Goal: Task Accomplishment & Management: Manage account settings

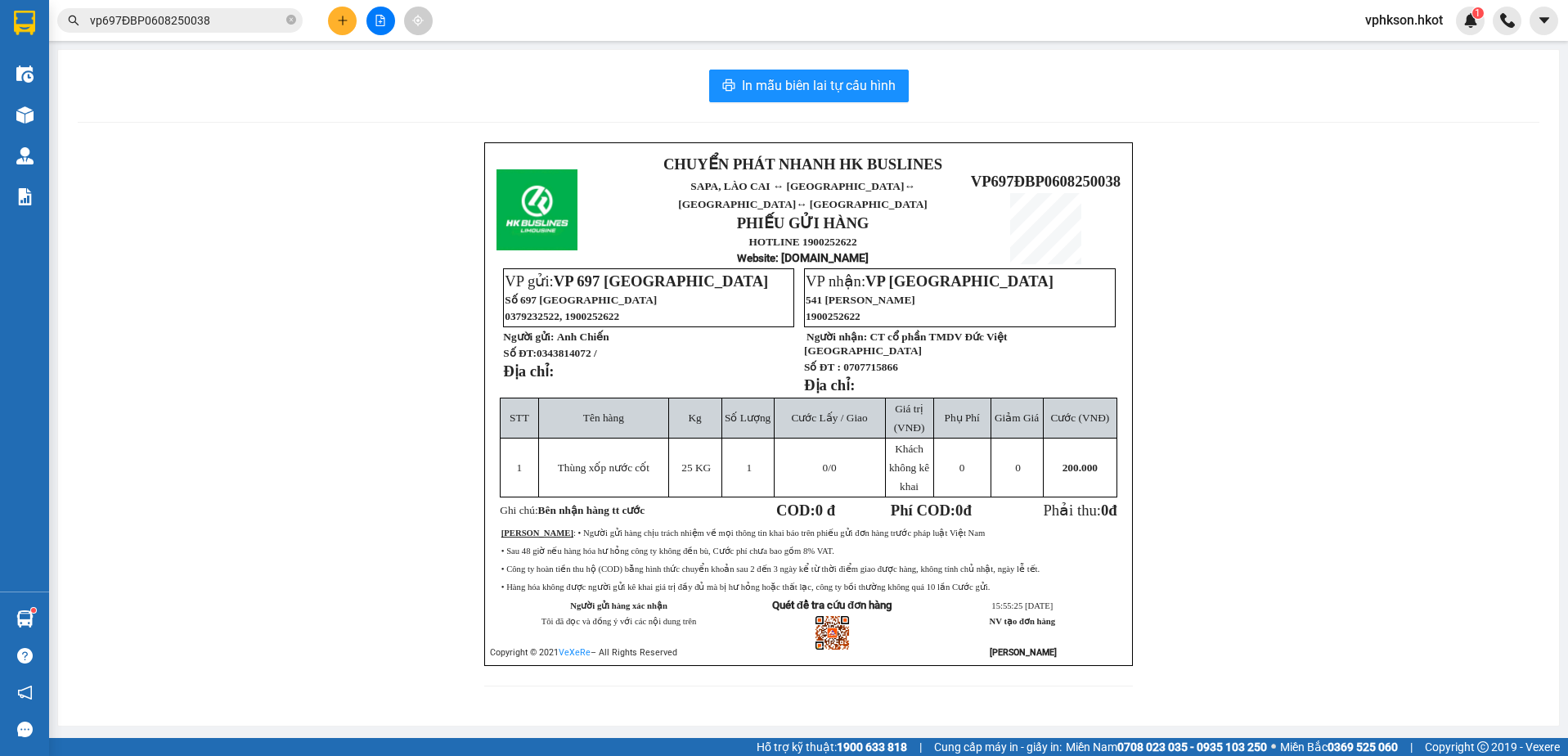
click at [213, 5] on div "Kết quả tìm kiếm ( 1 ) Bộ lọc Mã ĐH Trạng thái Món hàng Thu hộ Tổng cước Chưa c…" at bounding box center [784, 20] width 1568 height 41
click at [228, 15] on input "vp697ĐBP0608250038" at bounding box center [186, 20] width 193 height 18
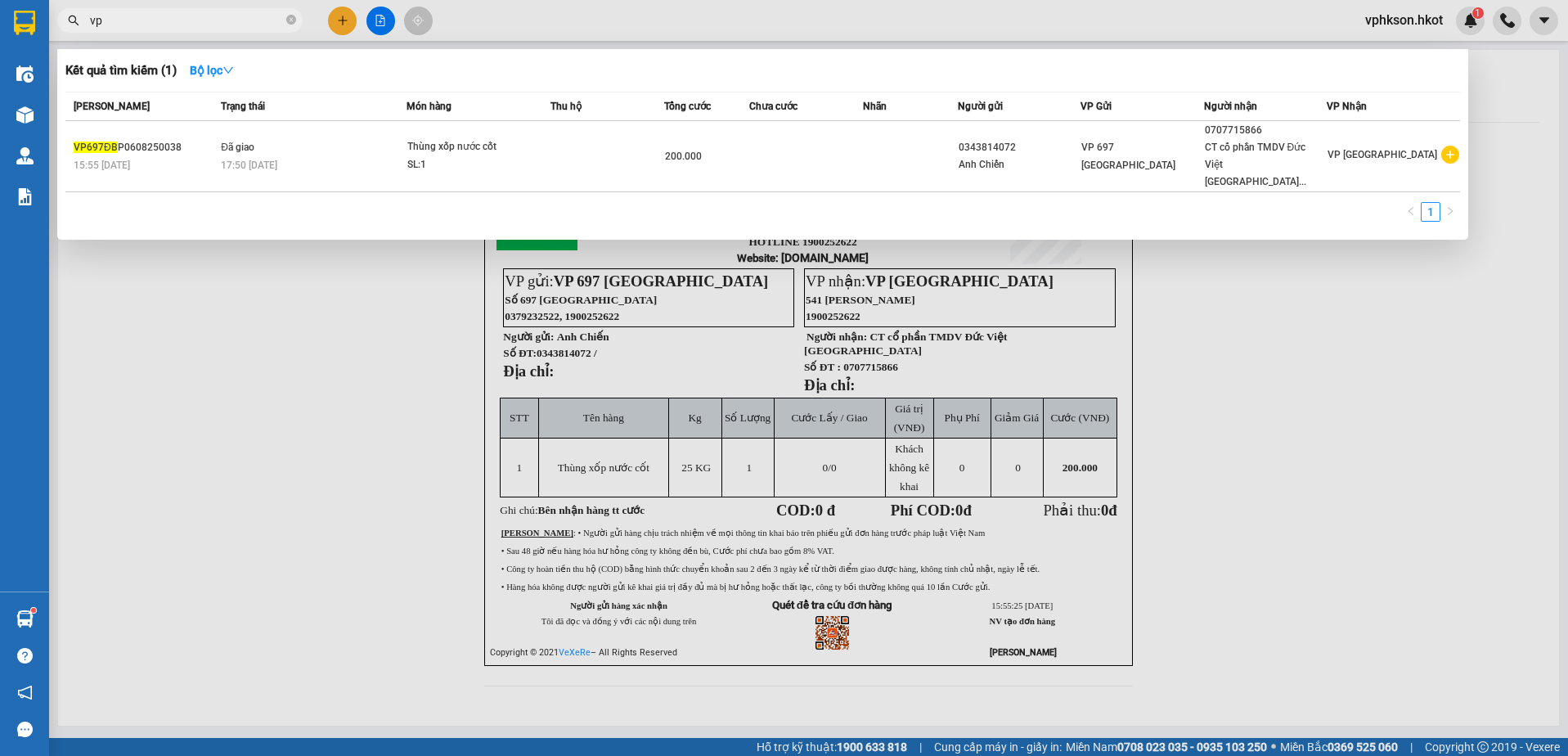
type input "v"
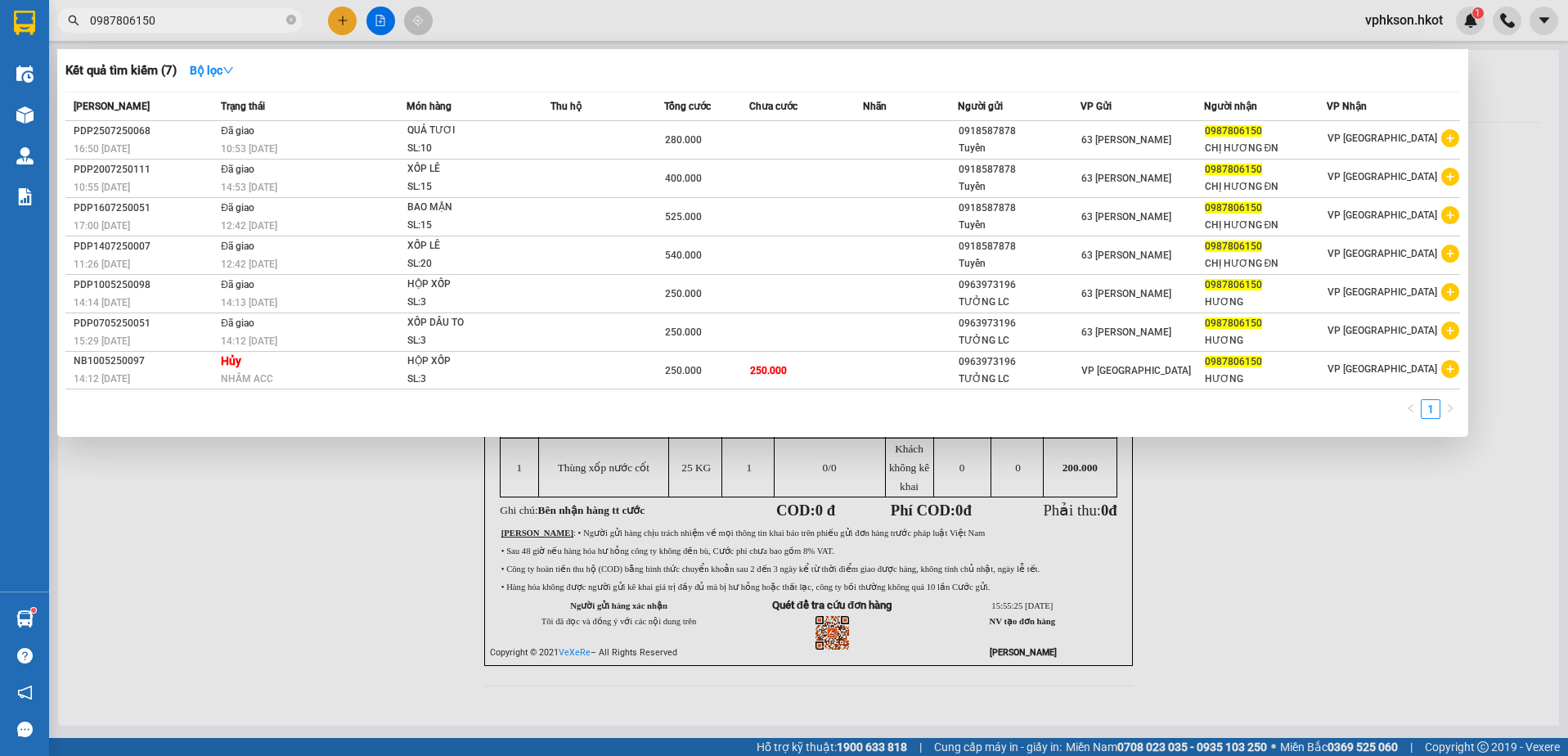
type input "0987806150"
click at [184, 17] on input "0987806150" at bounding box center [186, 20] width 193 height 18
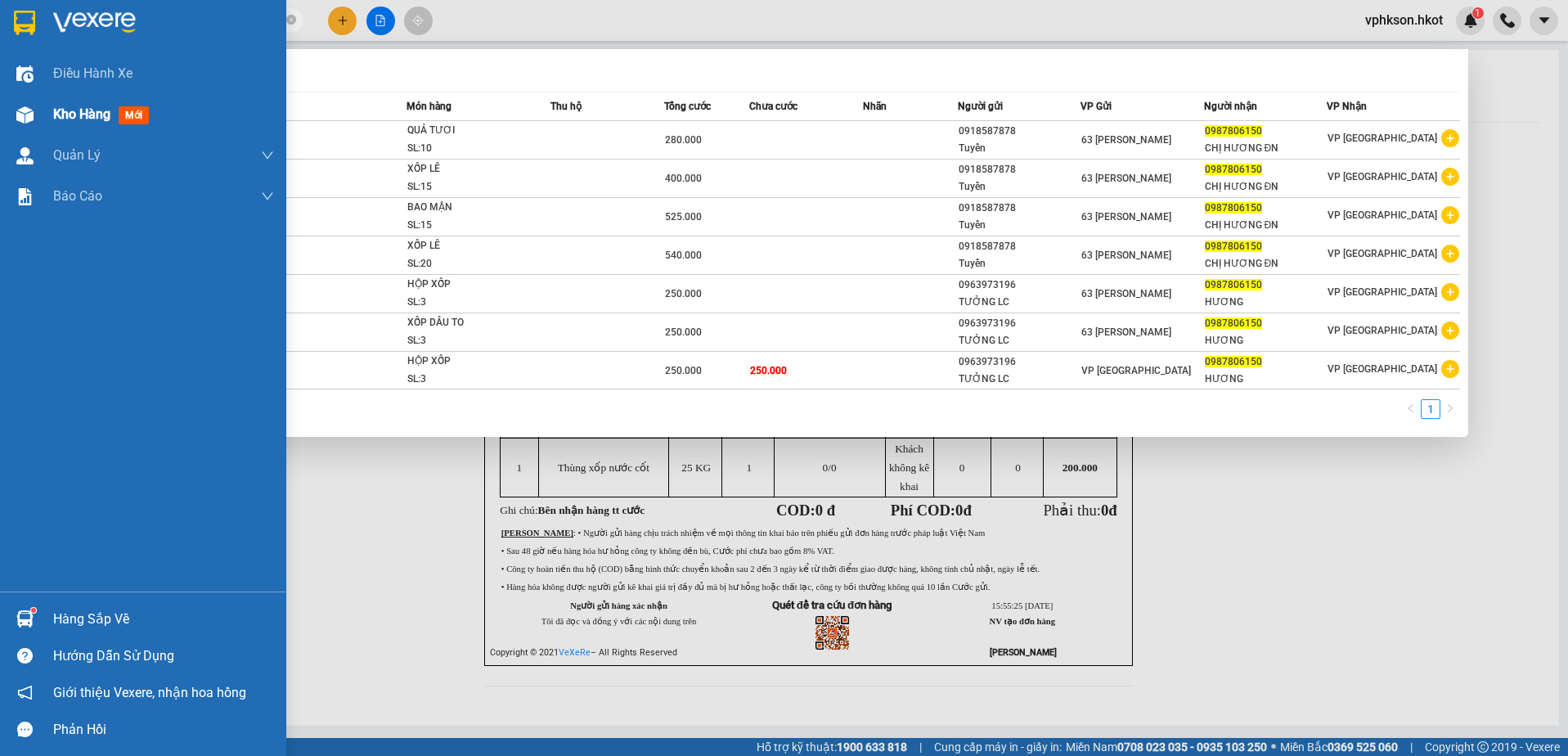
click at [39, 110] on div at bounding box center [24, 115] width 28 height 28
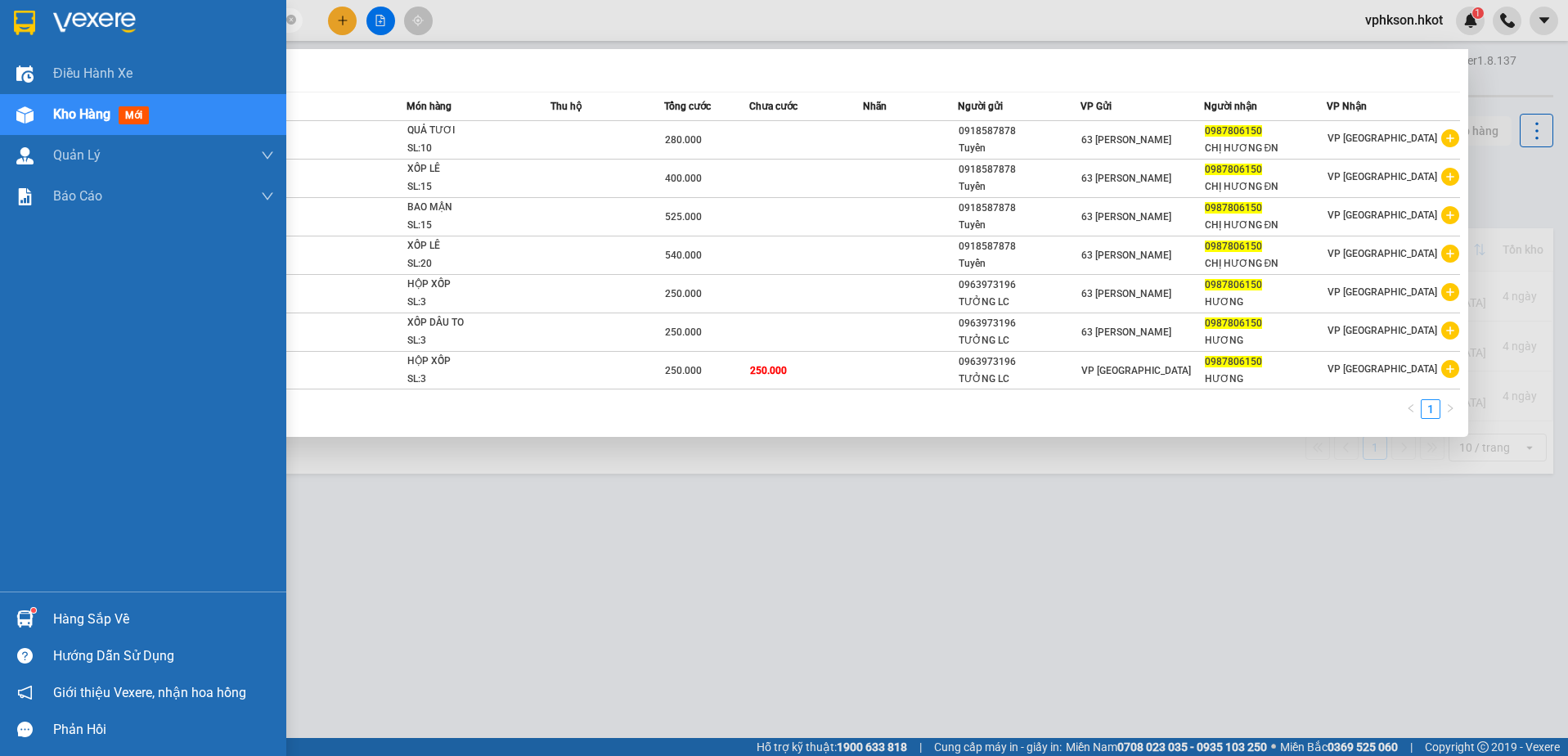
click at [129, 116] on span "mới" at bounding box center [133, 115] width 30 height 18
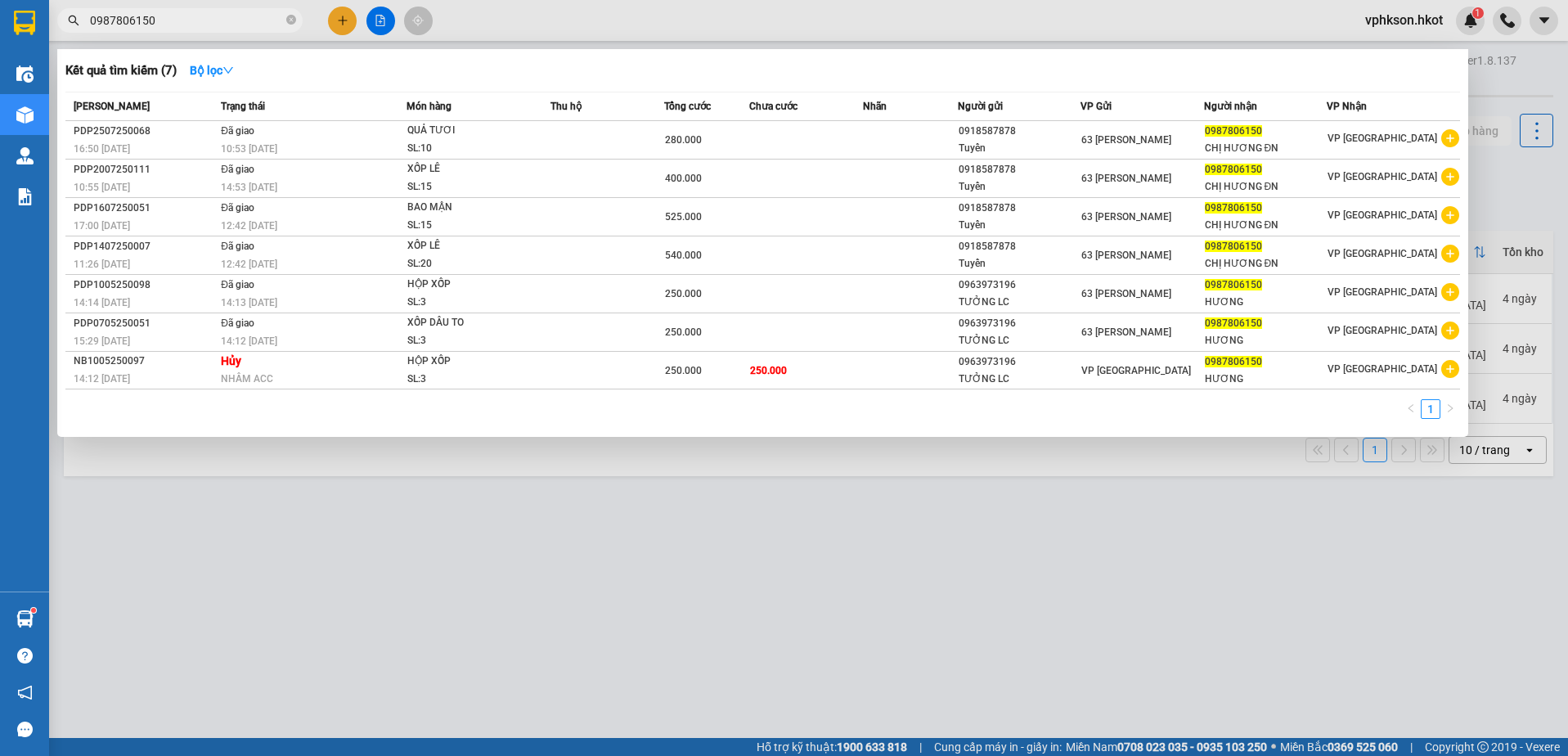
click at [192, 22] on input "0987806150" at bounding box center [186, 20] width 193 height 18
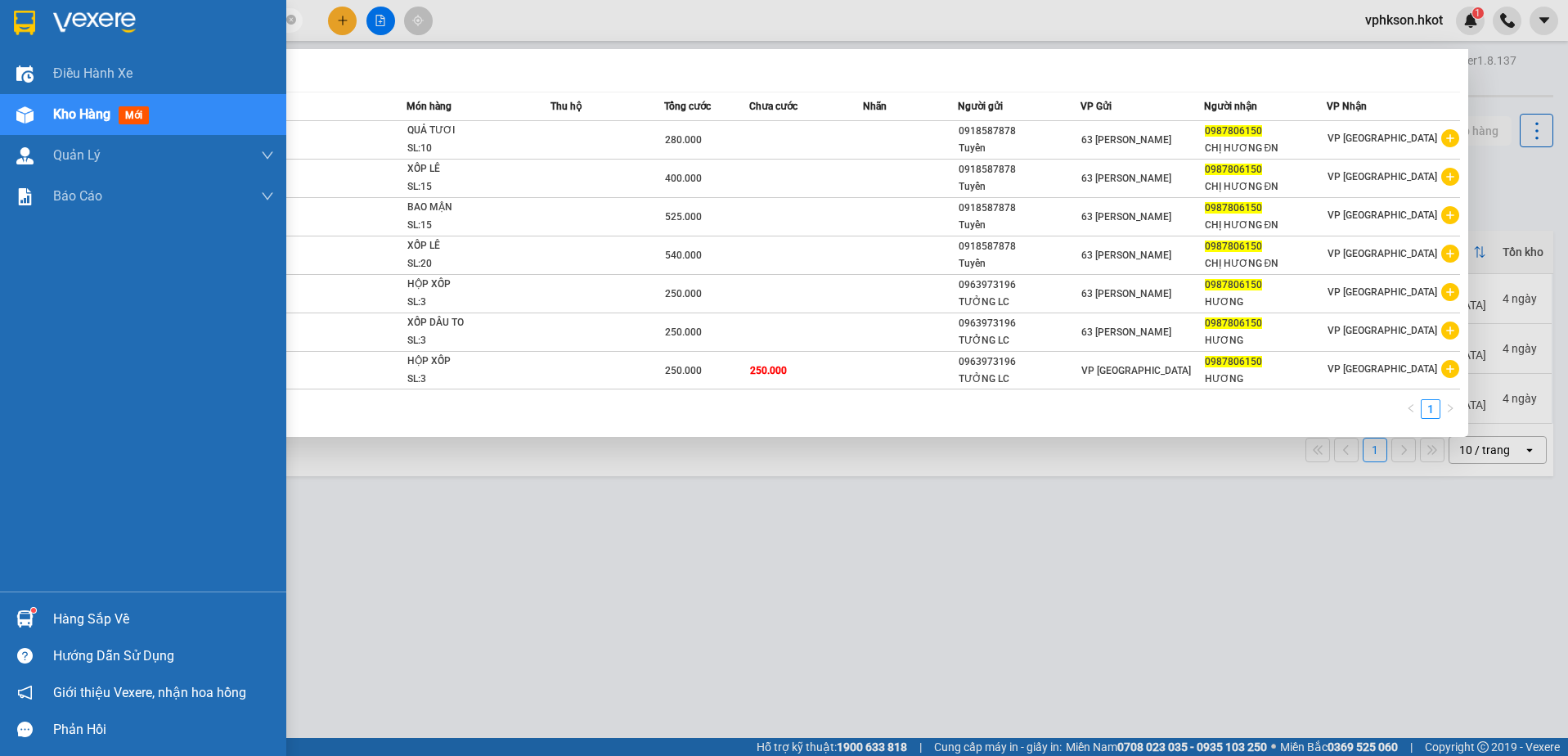
click at [69, 105] on div "Kho hàng mới" at bounding box center [104, 114] width 102 height 20
click at [62, 66] on span "Điều hành xe" at bounding box center [93, 73] width 81 height 20
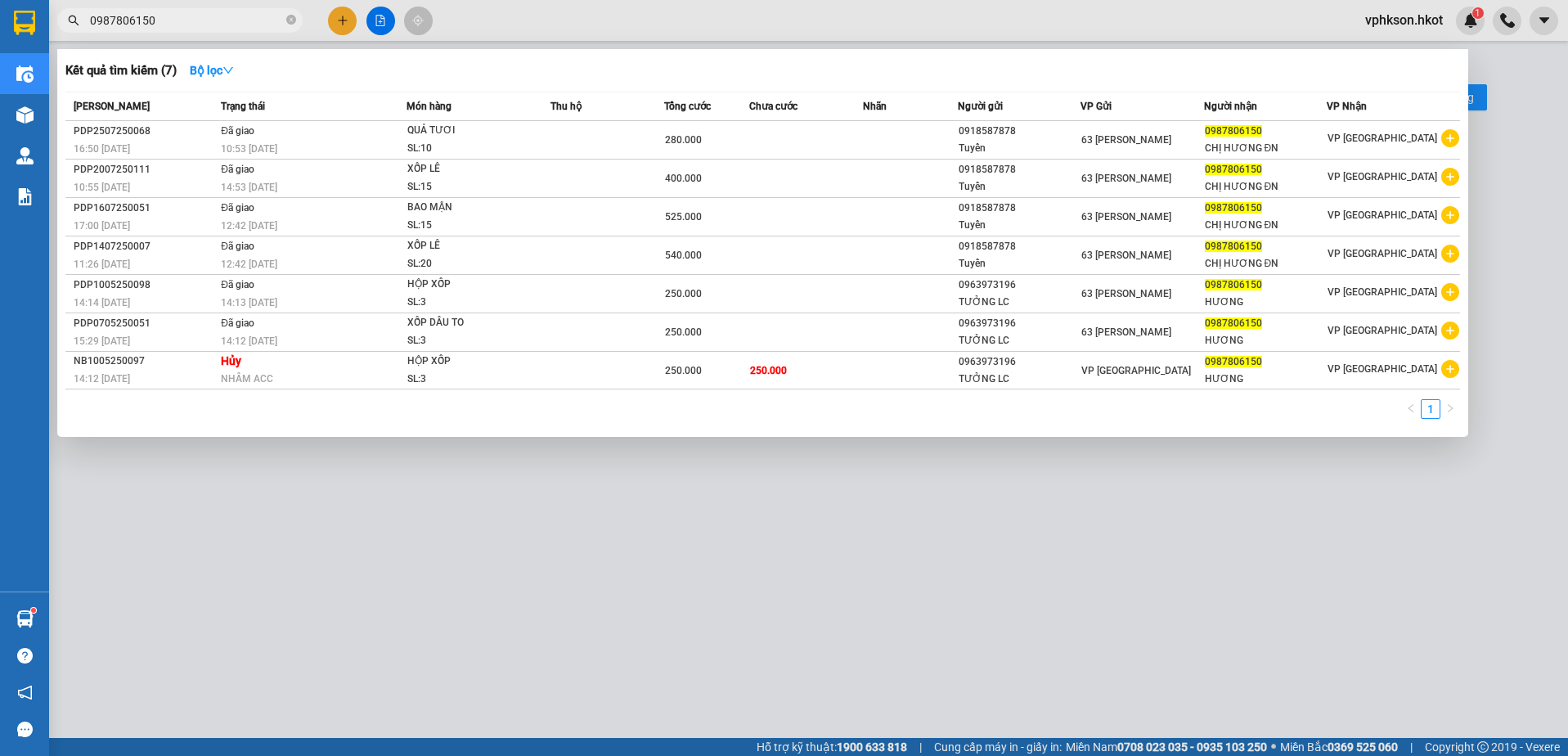
click at [703, 585] on div at bounding box center [784, 378] width 1568 height 756
click at [194, 25] on input "0987806150" at bounding box center [186, 20] width 193 height 18
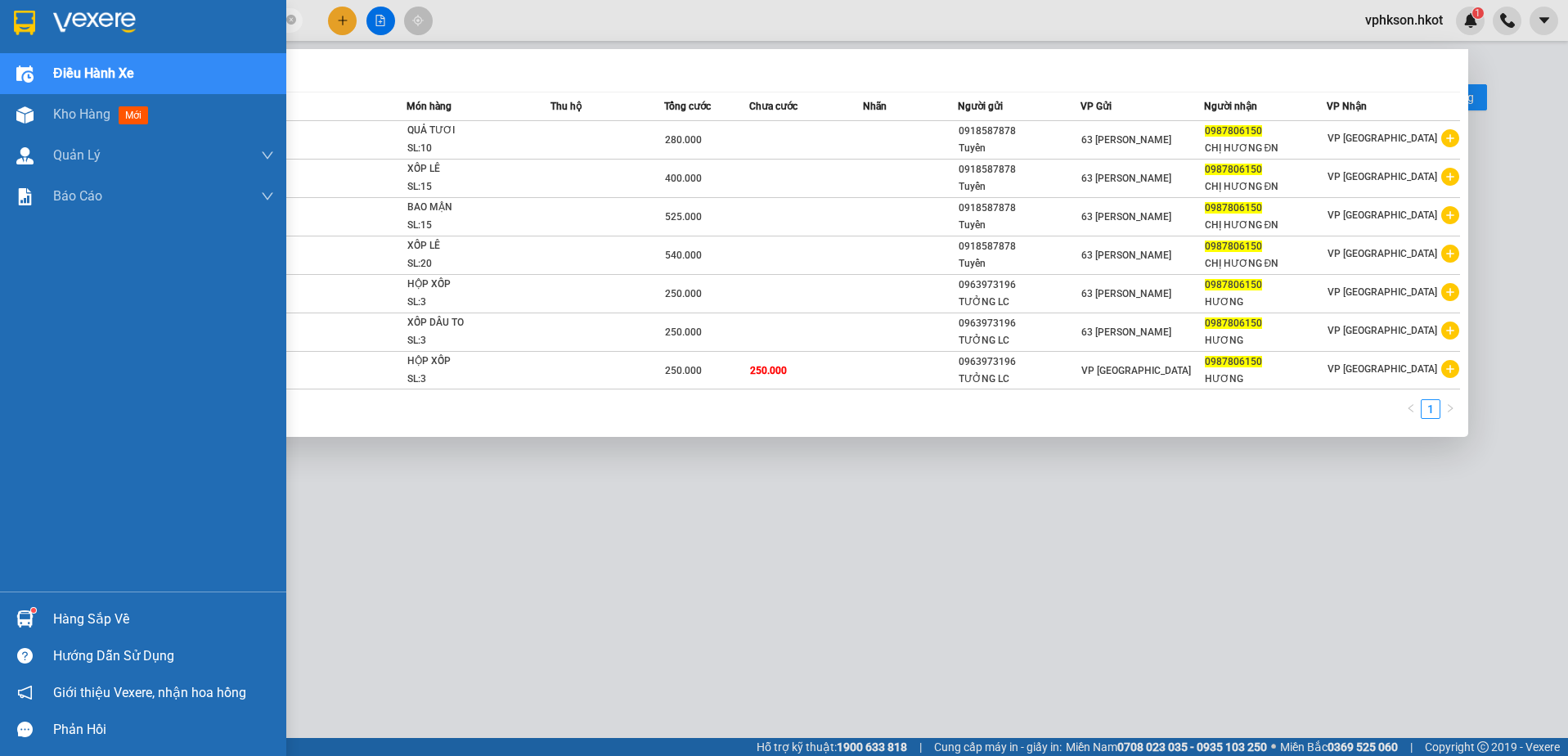
drag, startPoint x: 69, startPoint y: 27, endPoint x: -1, endPoint y: 50, distance: 73.7
click at [0, 50] on html "Kết quả tìm kiếm ( 7 ) Bộ lọc Mã ĐH Trạng thái Món hàng Thu hộ Tổng cước Chưa c…" at bounding box center [784, 378] width 1568 height 756
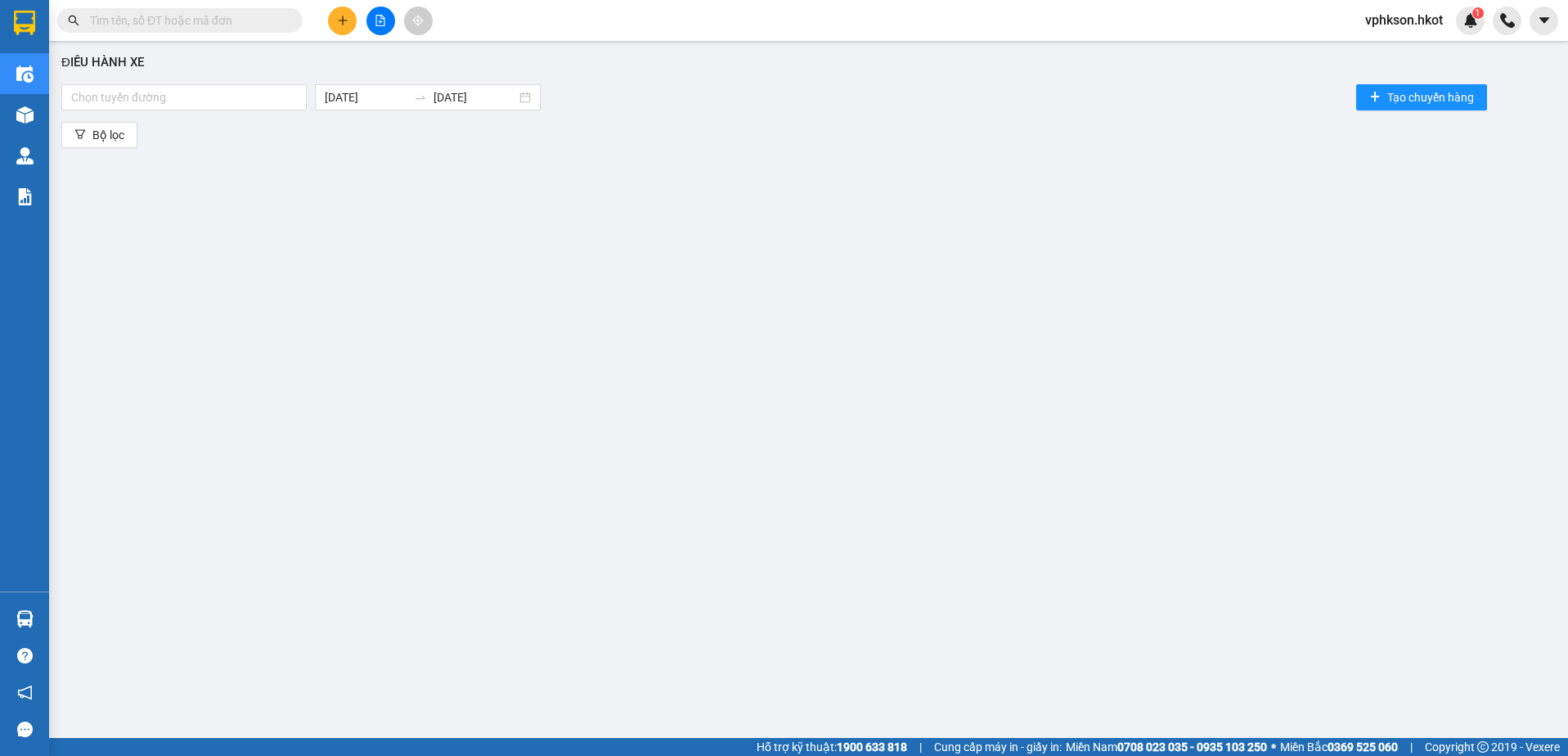
click at [183, 20] on input "text" at bounding box center [186, 20] width 193 height 18
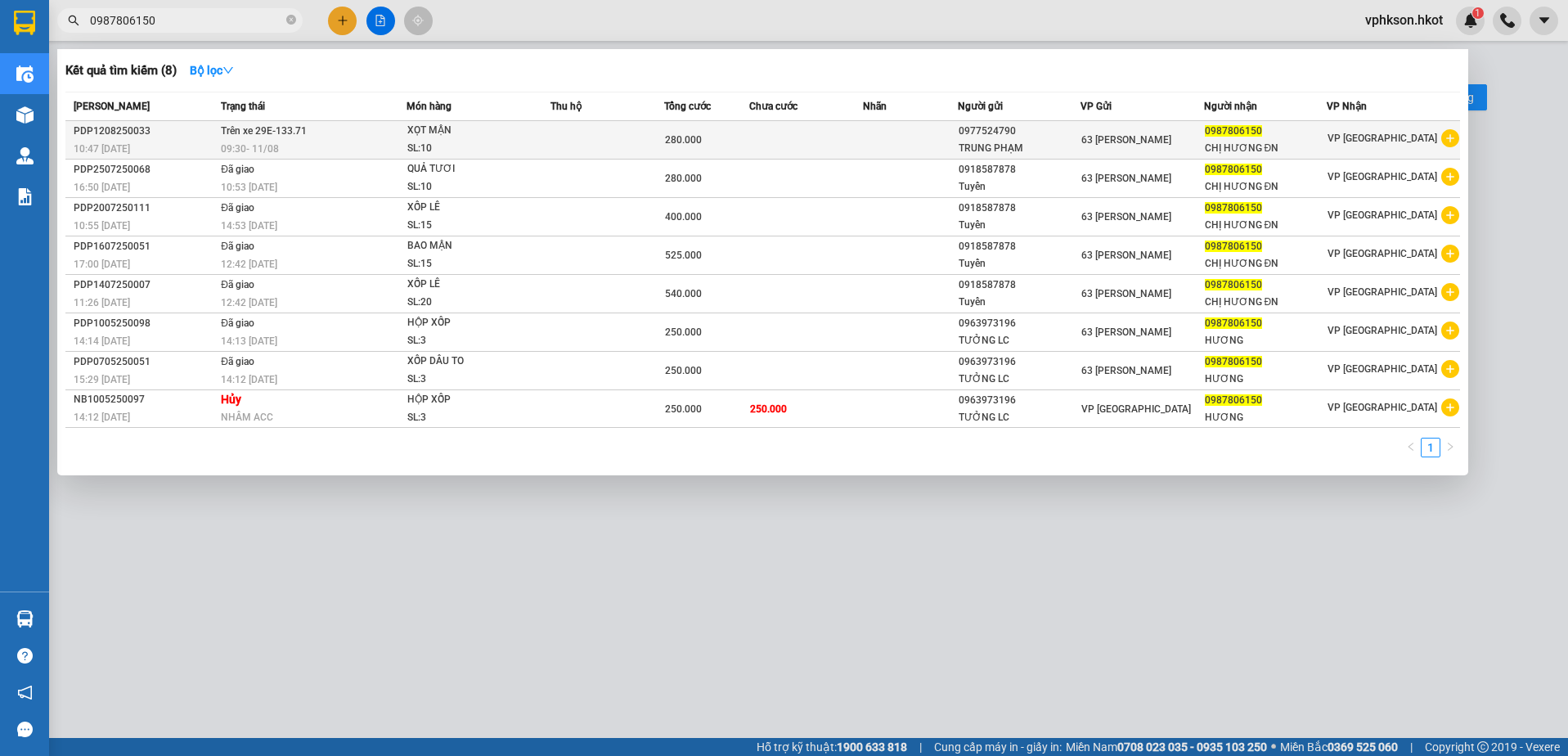
type input "0987806150"
click at [757, 152] on td at bounding box center [806, 141] width 114 height 39
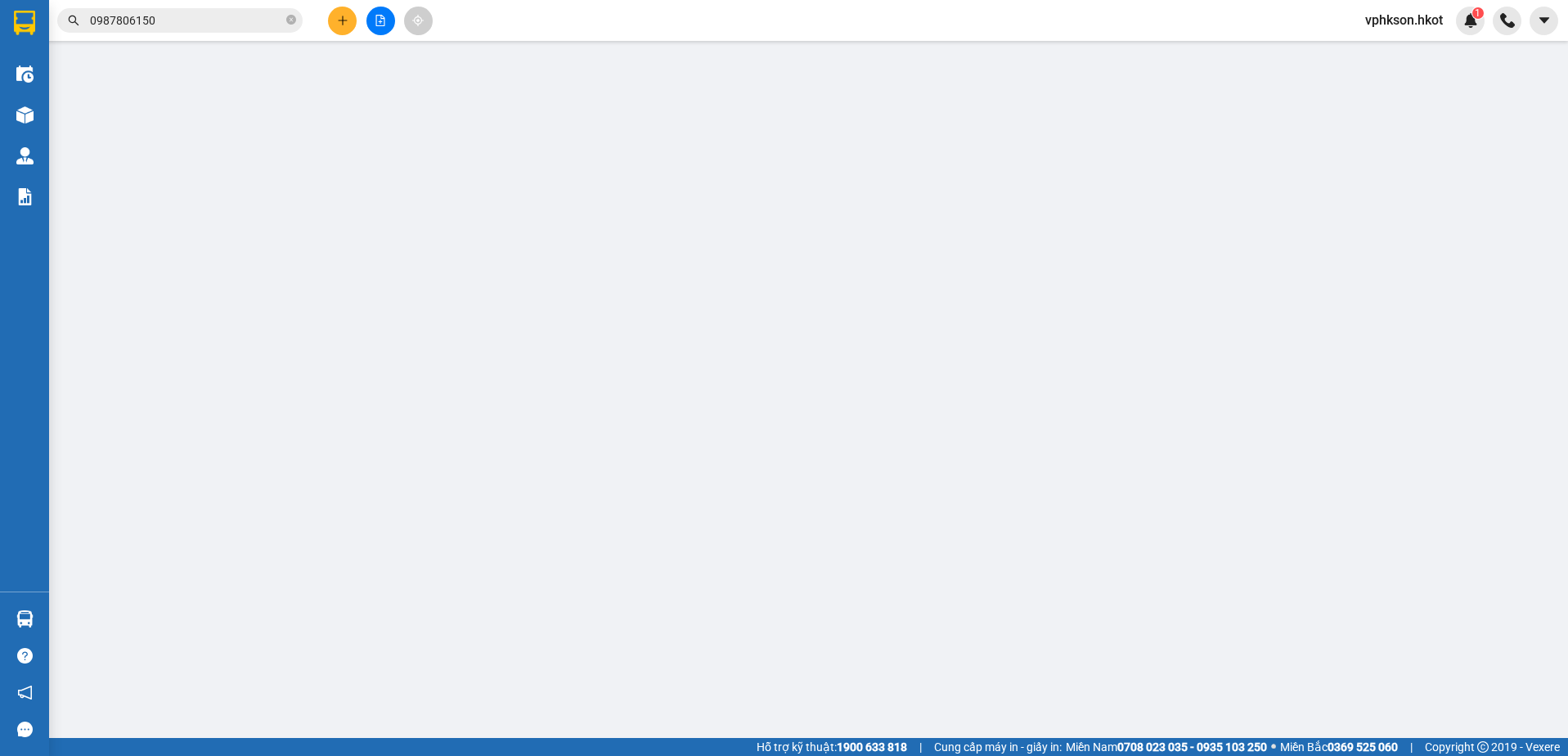
type input "0977524790"
type input "TRUNG PHẠM"
type input "0987806150"
type input "CHỊ HƯƠNG ĐN"
type input "280.000"
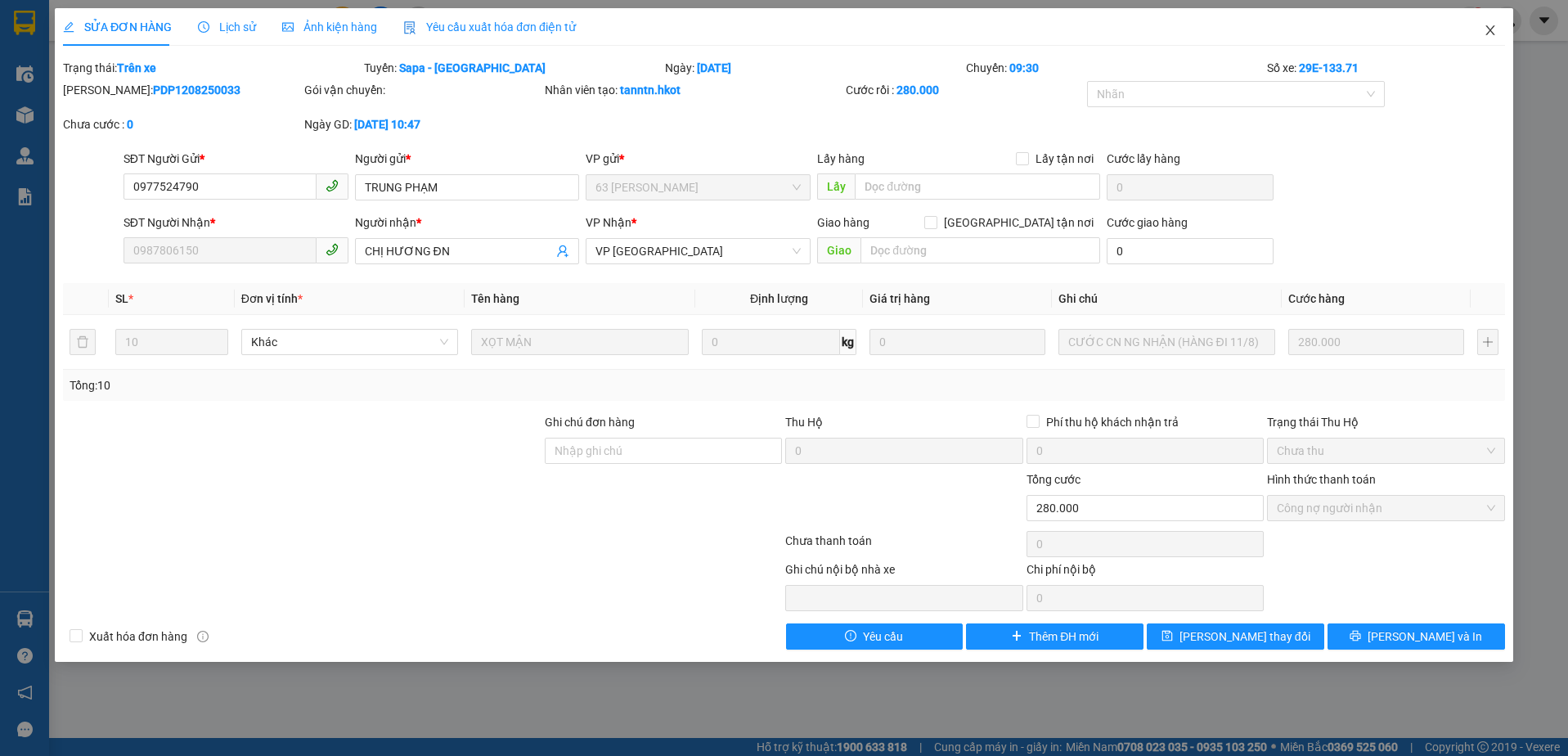
click at [1494, 31] on icon "close" at bounding box center [1490, 29] width 13 height 13
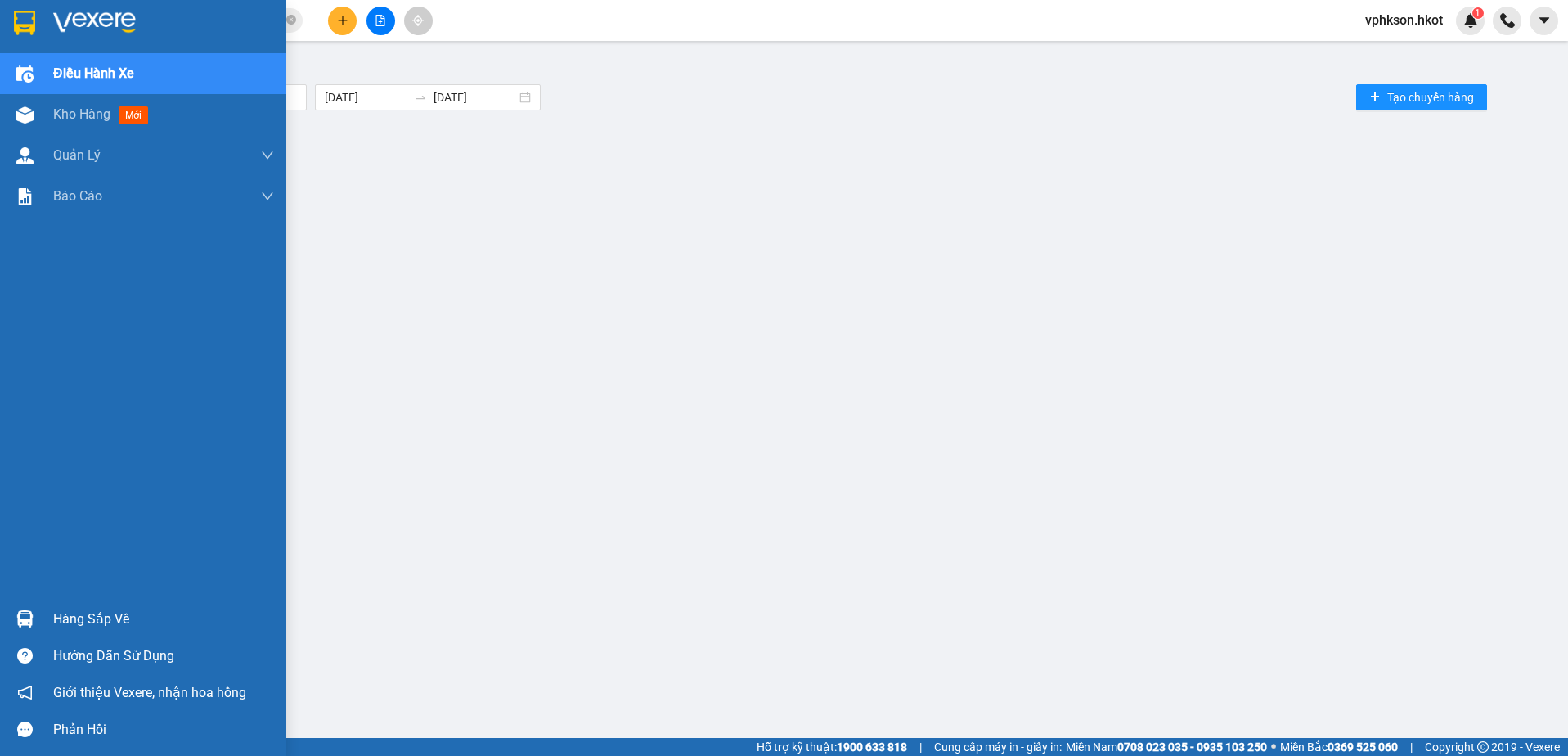
click at [37, 77] on div at bounding box center [24, 74] width 28 height 28
click at [54, 110] on span "Kho hàng" at bounding box center [82, 115] width 57 height 16
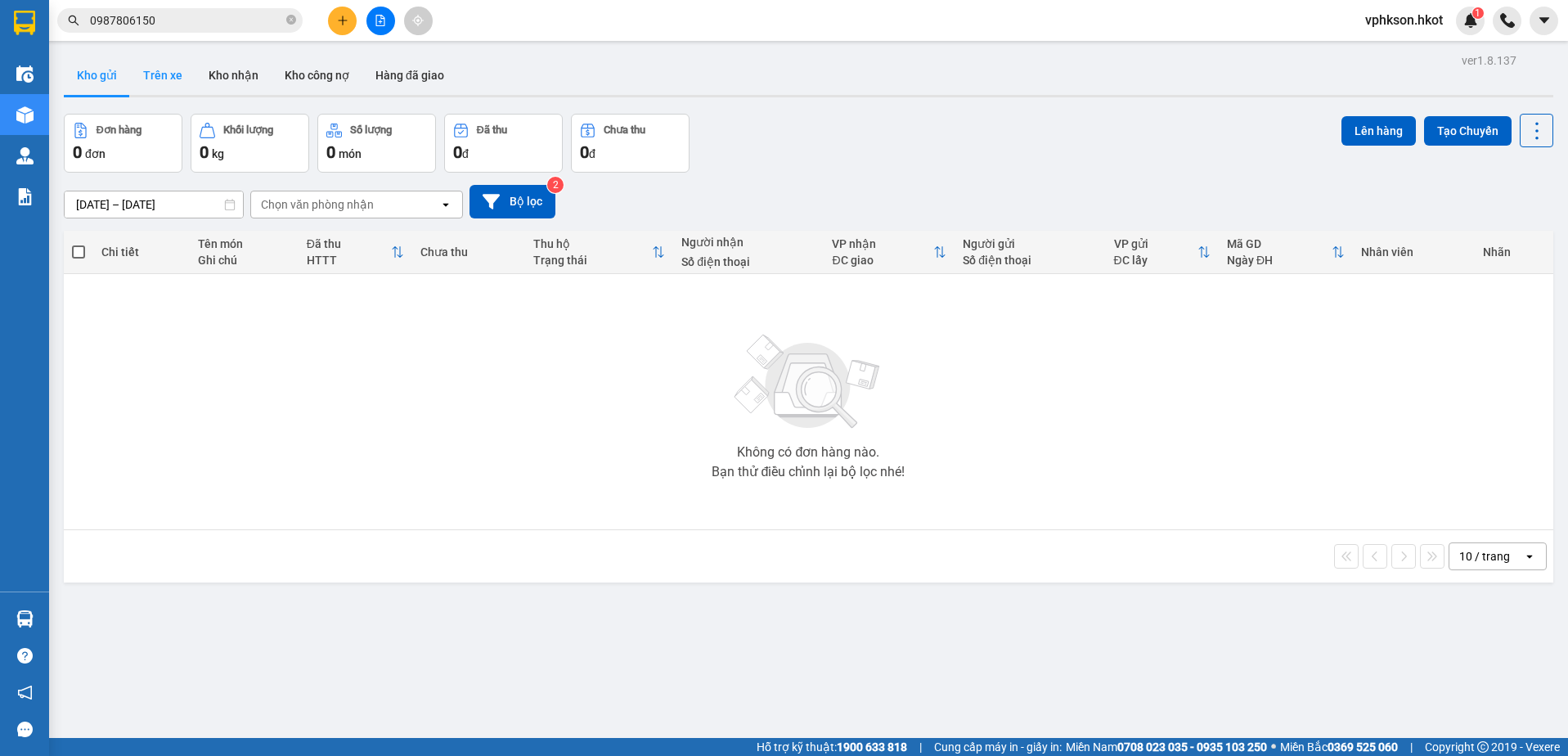
click at [150, 76] on button "Trên xe" at bounding box center [162, 75] width 65 height 39
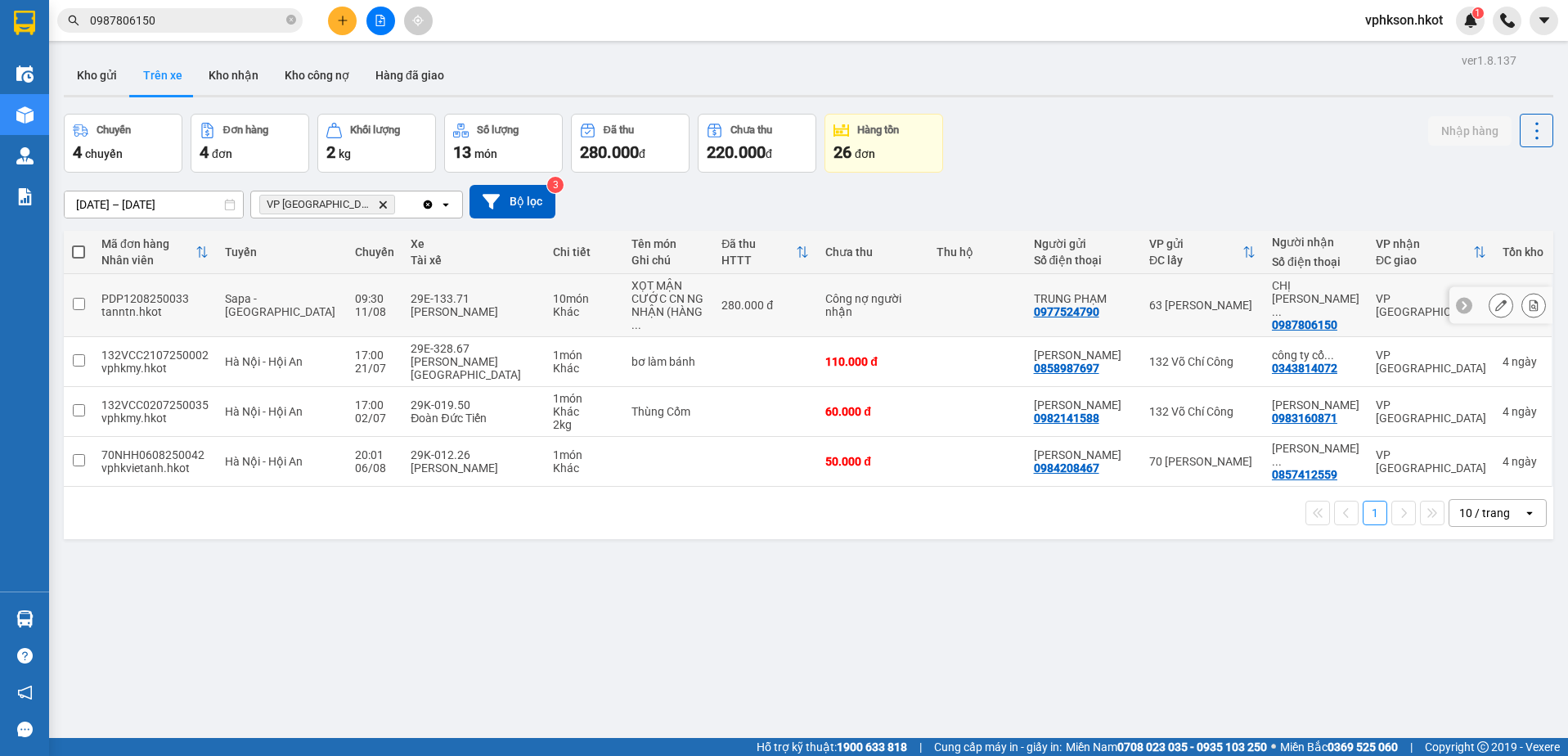
click at [96, 294] on td "PDP1208250033 tanntn.hkot" at bounding box center [154, 305] width 123 height 63
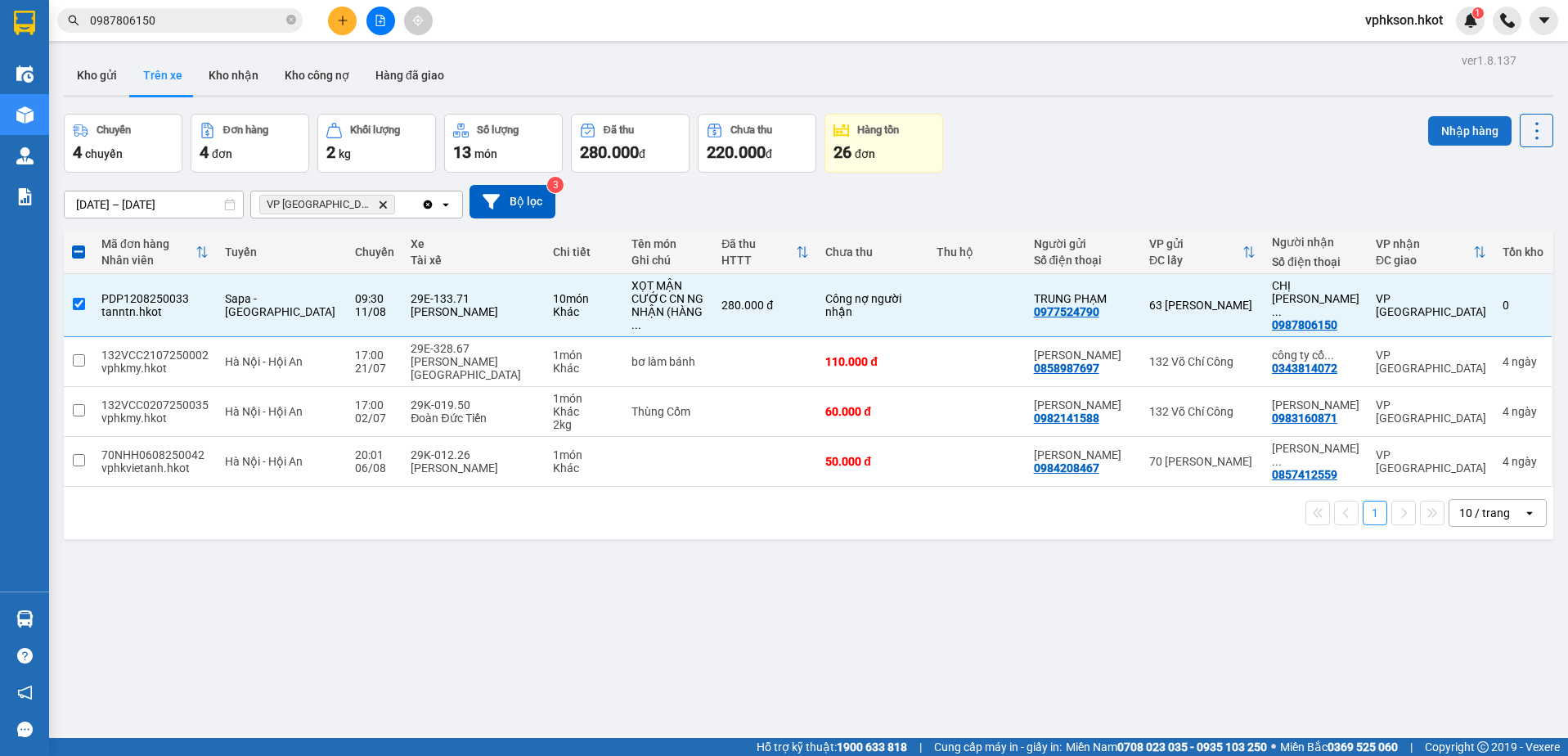
click at [1464, 116] on button "Nhập hàng" at bounding box center [1470, 131] width 83 height 29
checkbox input "false"
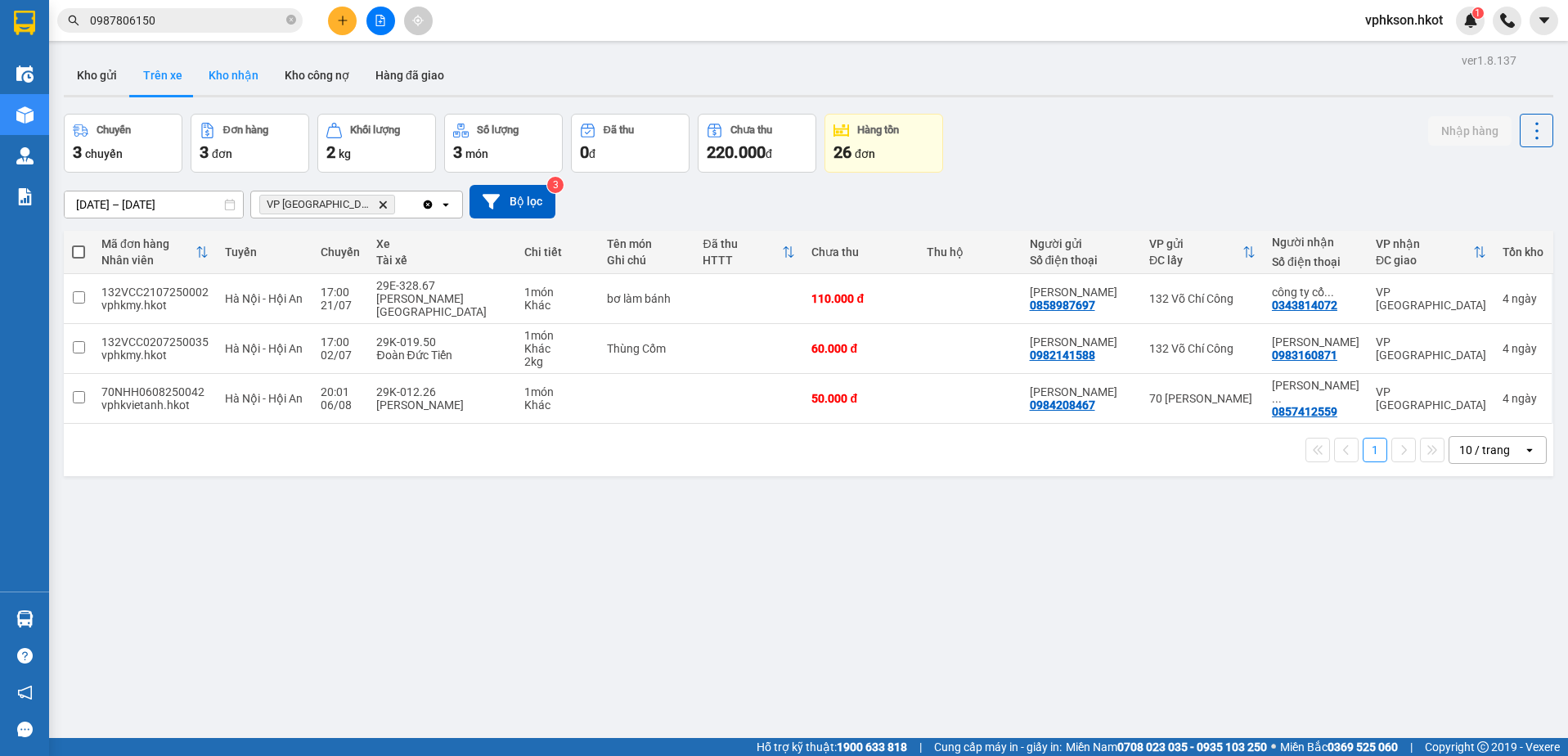
click at [211, 76] on button "Kho nhận" at bounding box center [233, 75] width 76 height 39
type input "10/08/2025 – 12/08/2025"
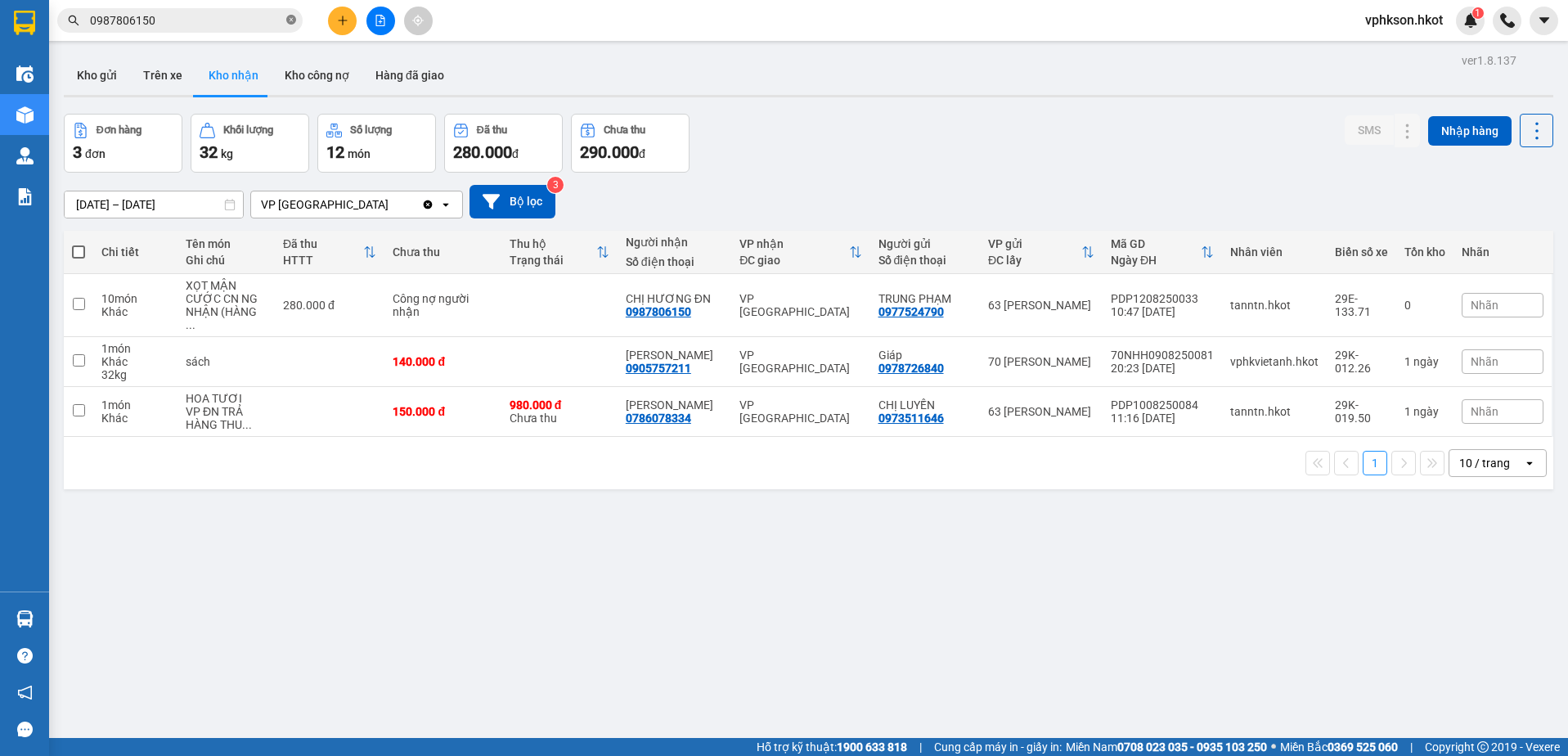
click at [289, 23] on icon "close-circle" at bounding box center [291, 19] width 10 height 10
click at [128, 305] on div "Khác" at bounding box center [135, 311] width 68 height 13
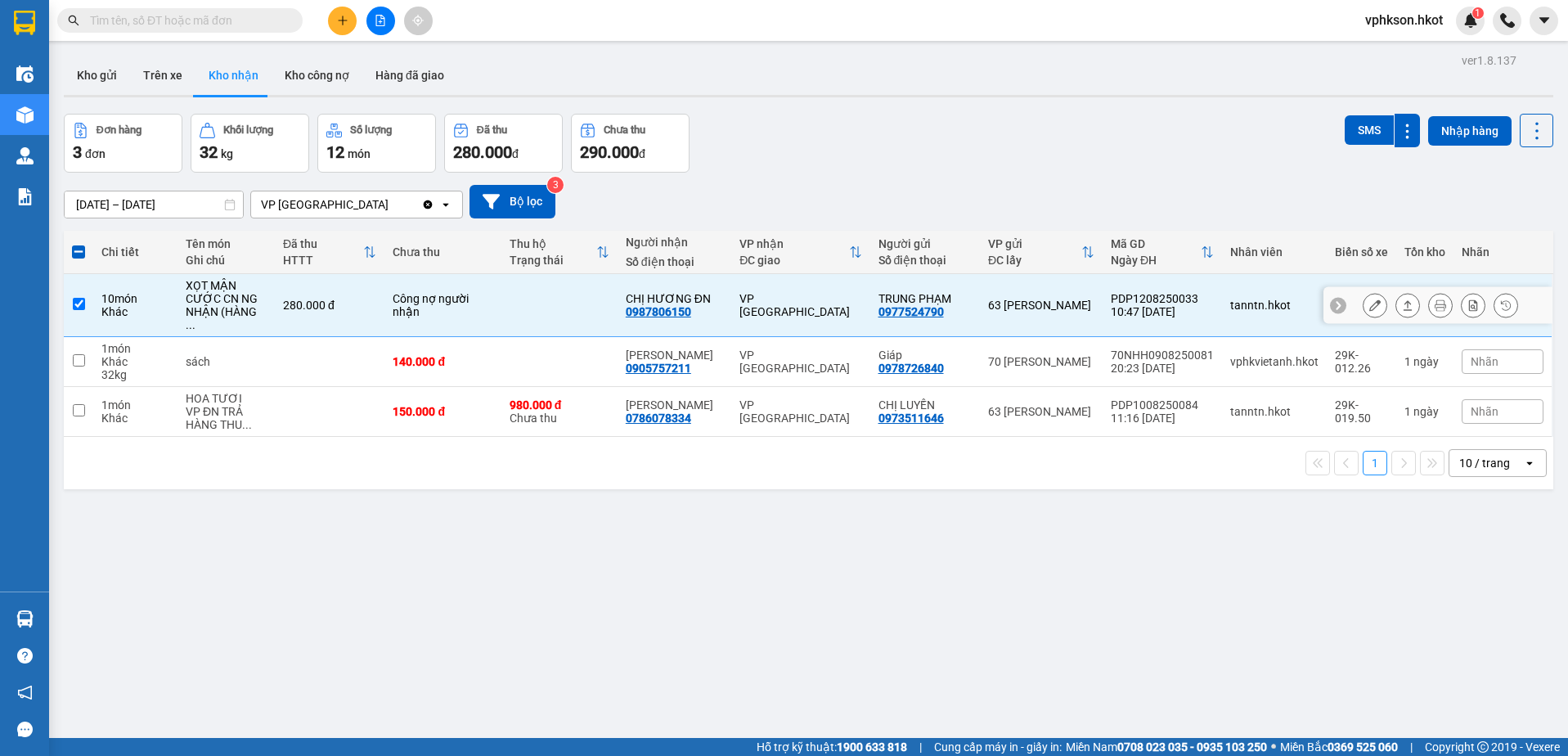
click at [1404, 300] on icon at bounding box center [1408, 305] width 9 height 10
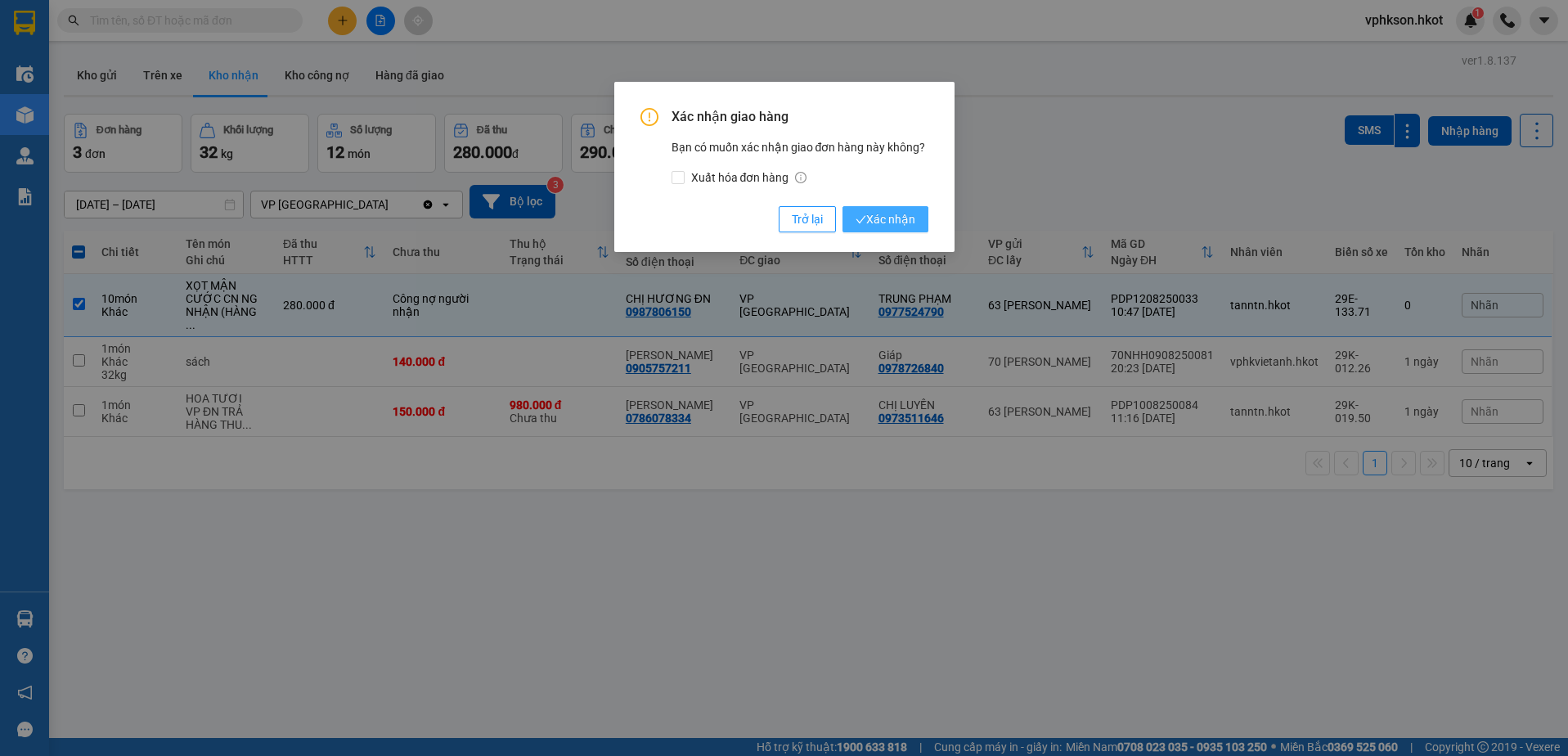
click at [875, 220] on span "Xác nhận" at bounding box center [885, 219] width 60 height 18
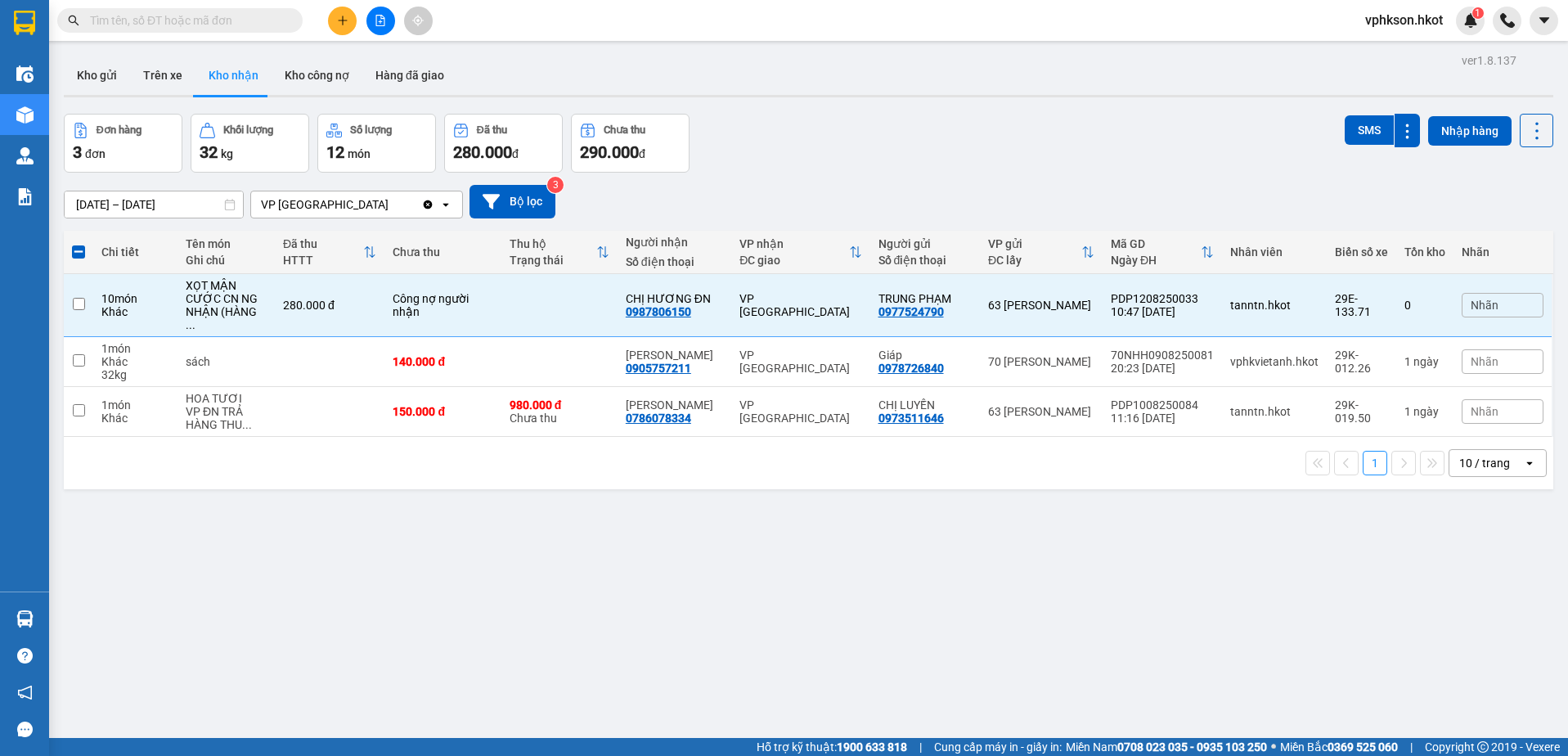
checkbox input "false"
